Goal: Task Accomplishment & Management: Manage account settings

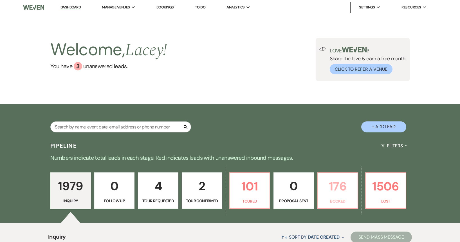
click at [324, 184] on p "176" at bounding box center [337, 186] width 33 height 19
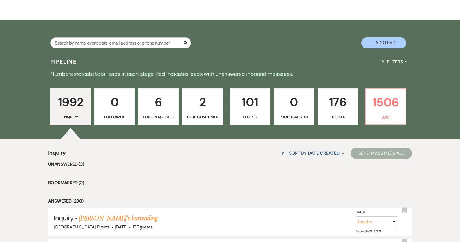
click at [338, 109] on p "176" at bounding box center [337, 102] width 33 height 19
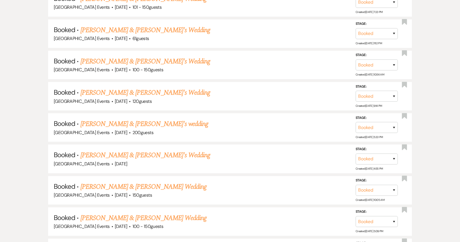
scroll to position [478, 0]
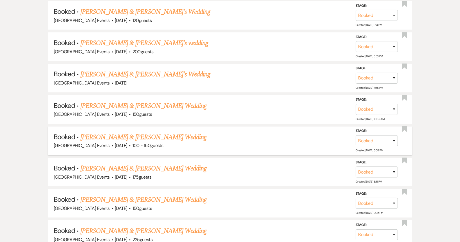
click at [151, 136] on link "[PERSON_NAME] & [PERSON_NAME] Wedding" at bounding box center [144, 137] width 126 height 10
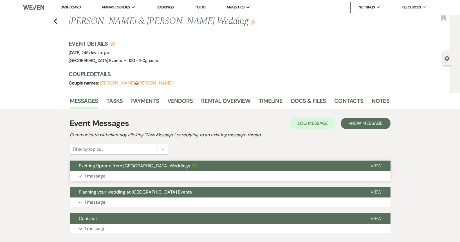
click at [158, 168] on span "Exciting Update from [GEOGRAPHIC_DATA] Weddings 🌿" at bounding box center [138, 166] width 118 height 6
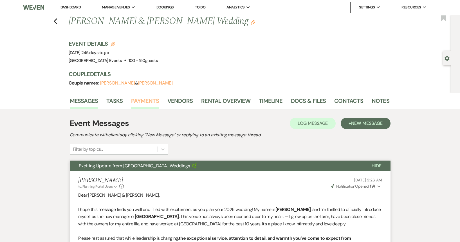
click at [151, 97] on link "Payments" at bounding box center [145, 102] width 28 height 12
